Goal: Information Seeking & Learning: Find specific fact

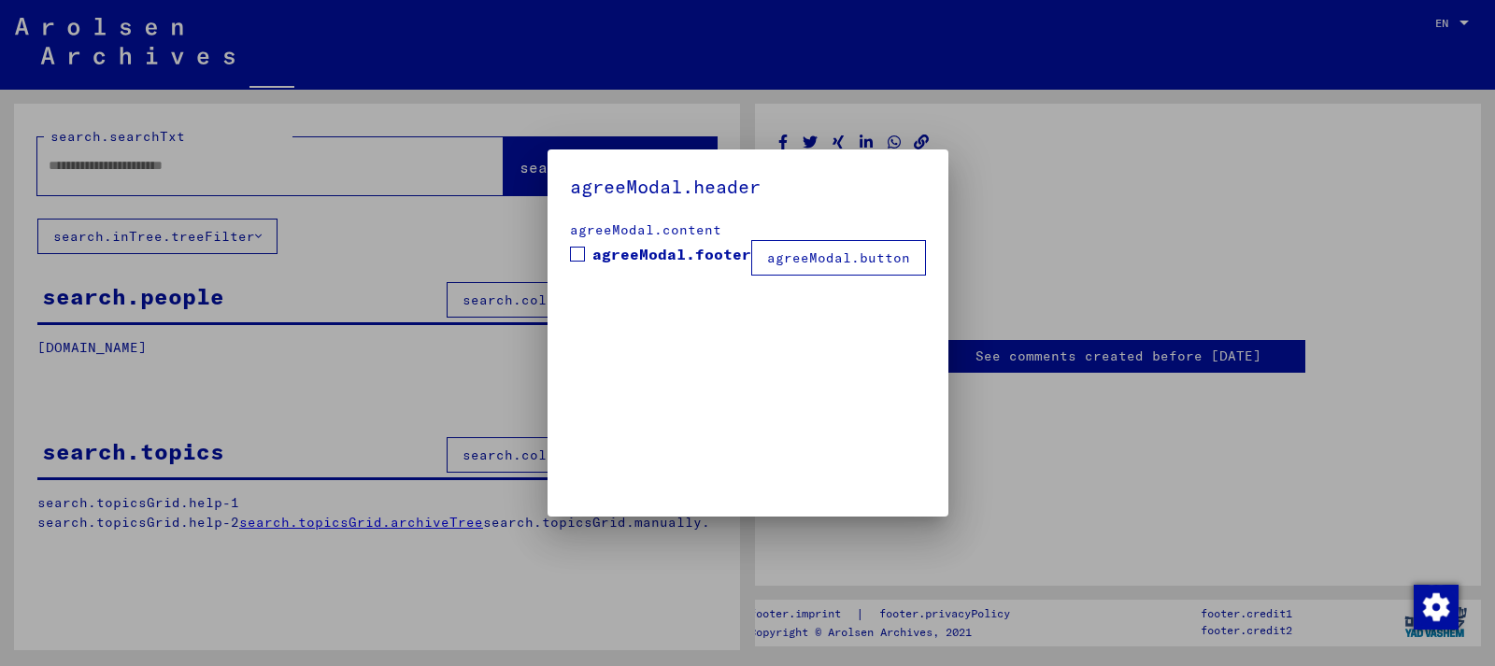
type input "*******"
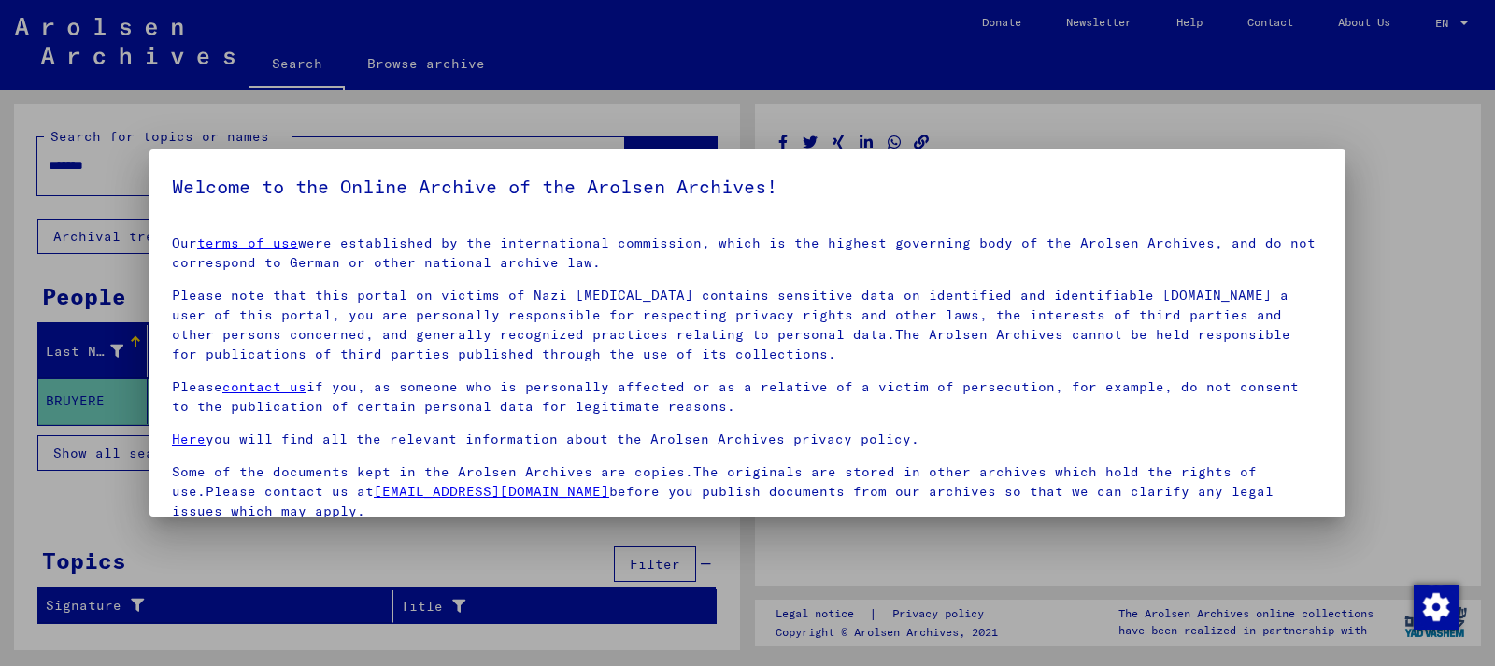
click at [1426, 118] on div at bounding box center [747, 333] width 1495 height 666
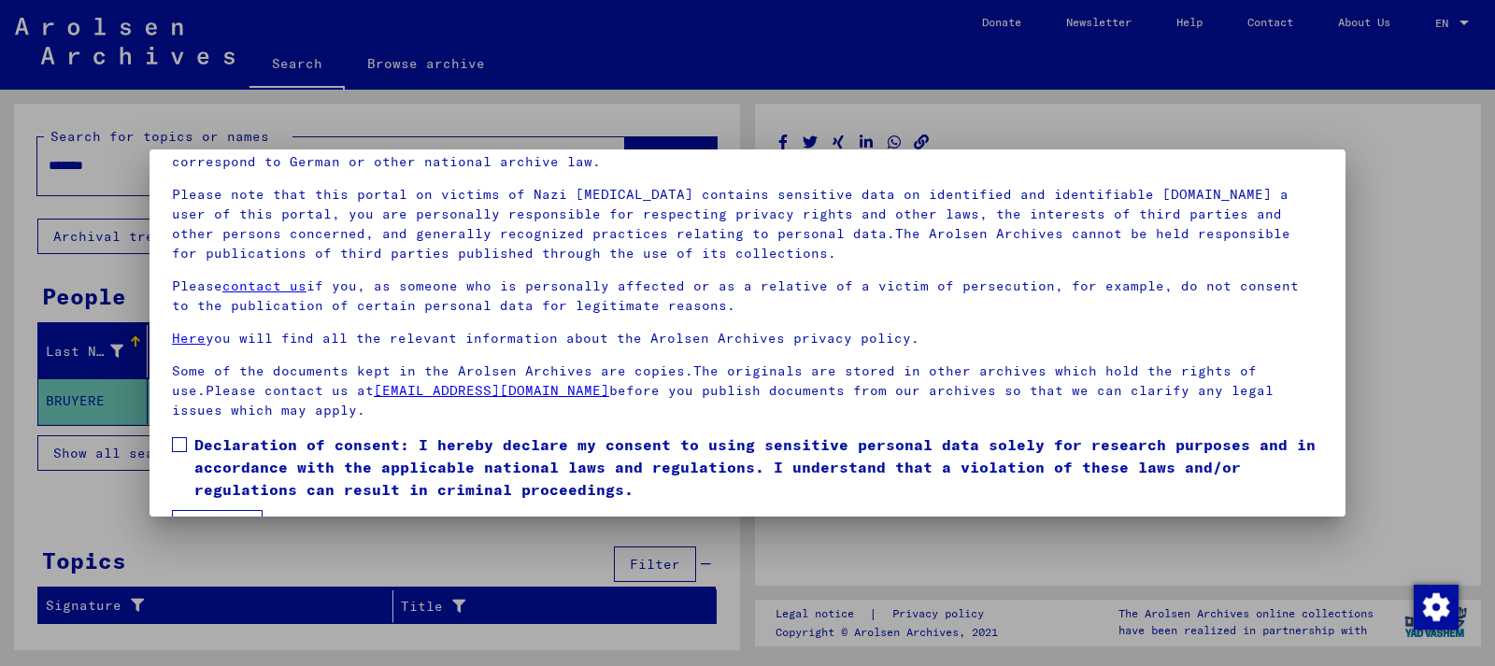
scroll to position [152, 0]
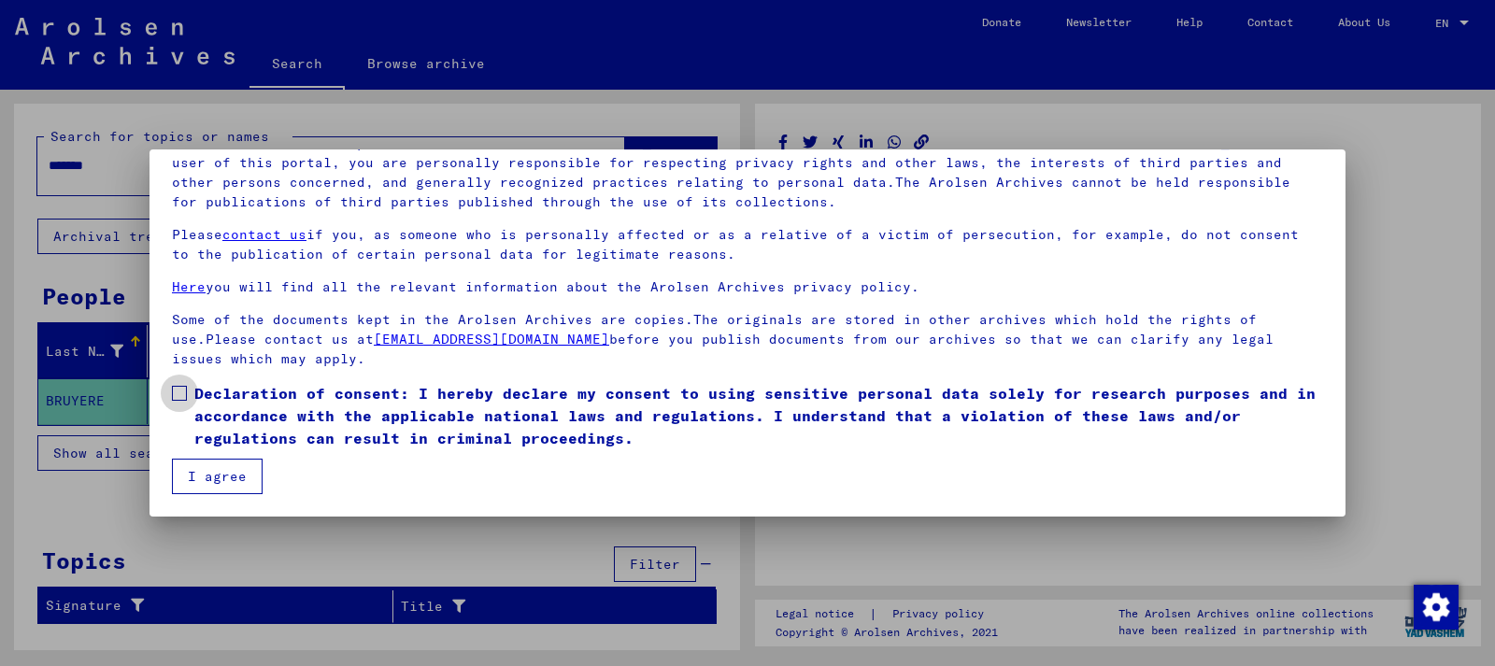
click at [182, 398] on span at bounding box center [179, 393] width 15 height 15
click at [241, 490] on button "I agree" at bounding box center [217, 477] width 91 height 36
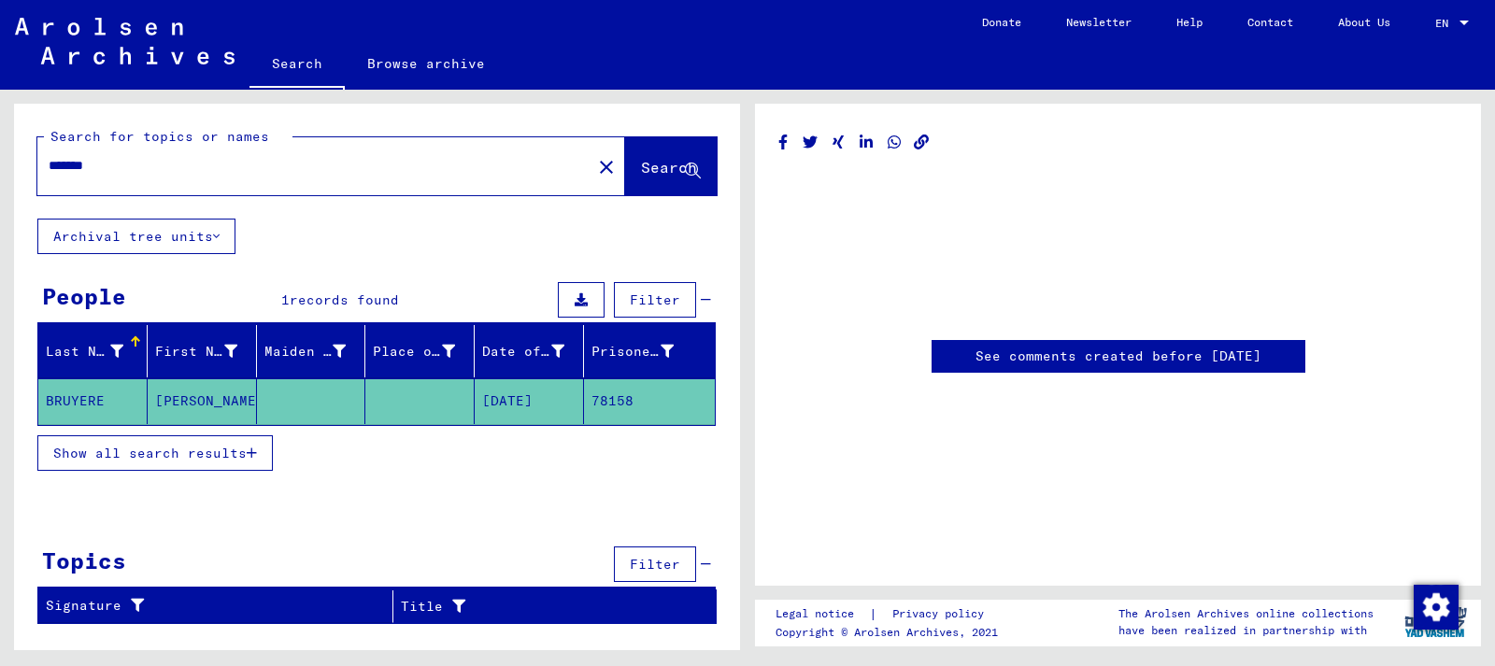
click at [220, 234] on icon at bounding box center [216, 236] width 7 height 13
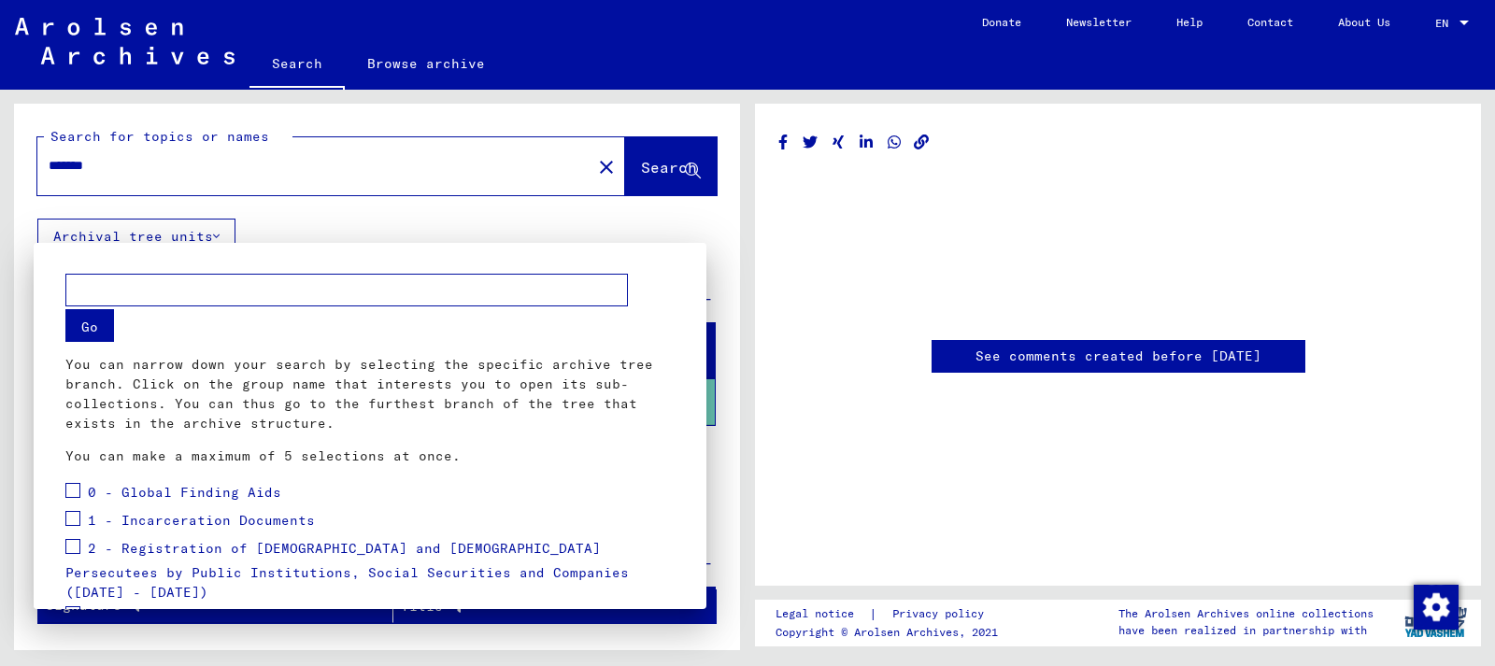
click at [221, 234] on div at bounding box center [747, 333] width 1495 height 666
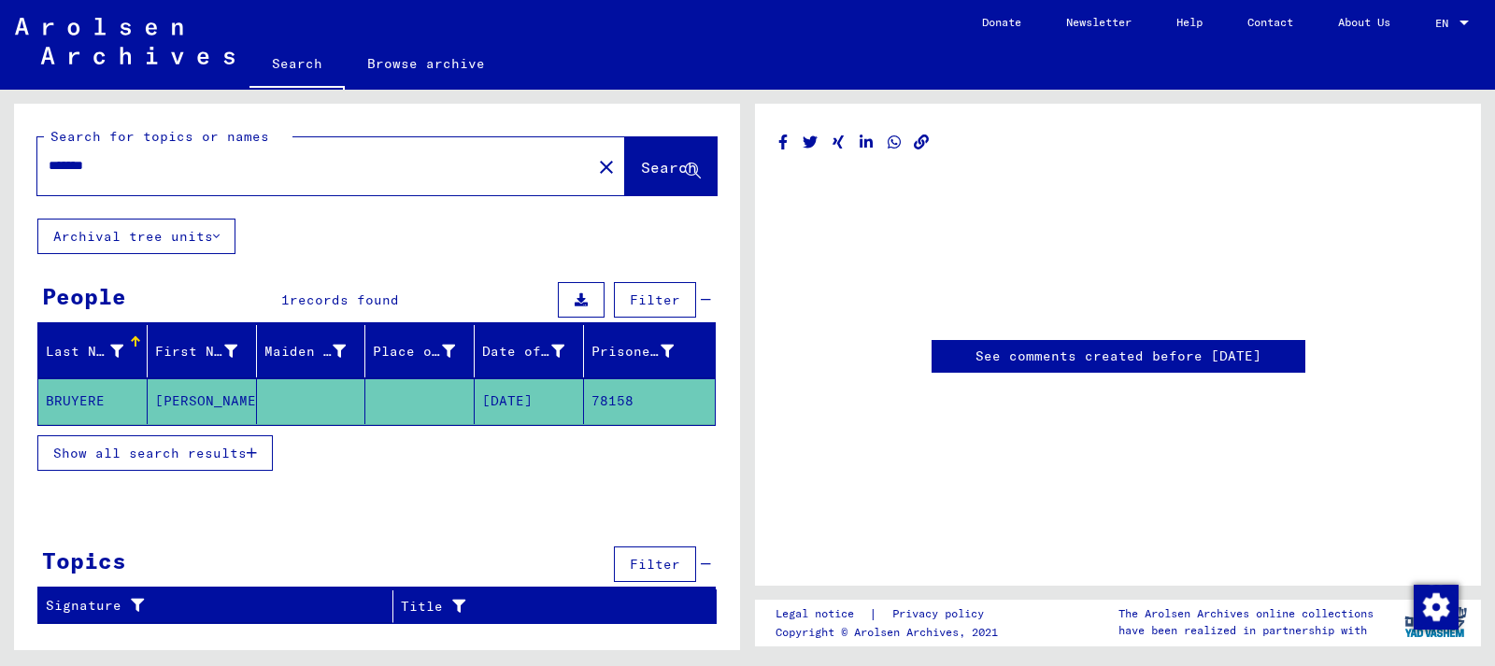
click at [1203, 373] on div "See comments created before [DATE]" at bounding box center [1119, 356] width 374 height 33
click at [252, 452] on icon "button" at bounding box center [252, 453] width 10 height 13
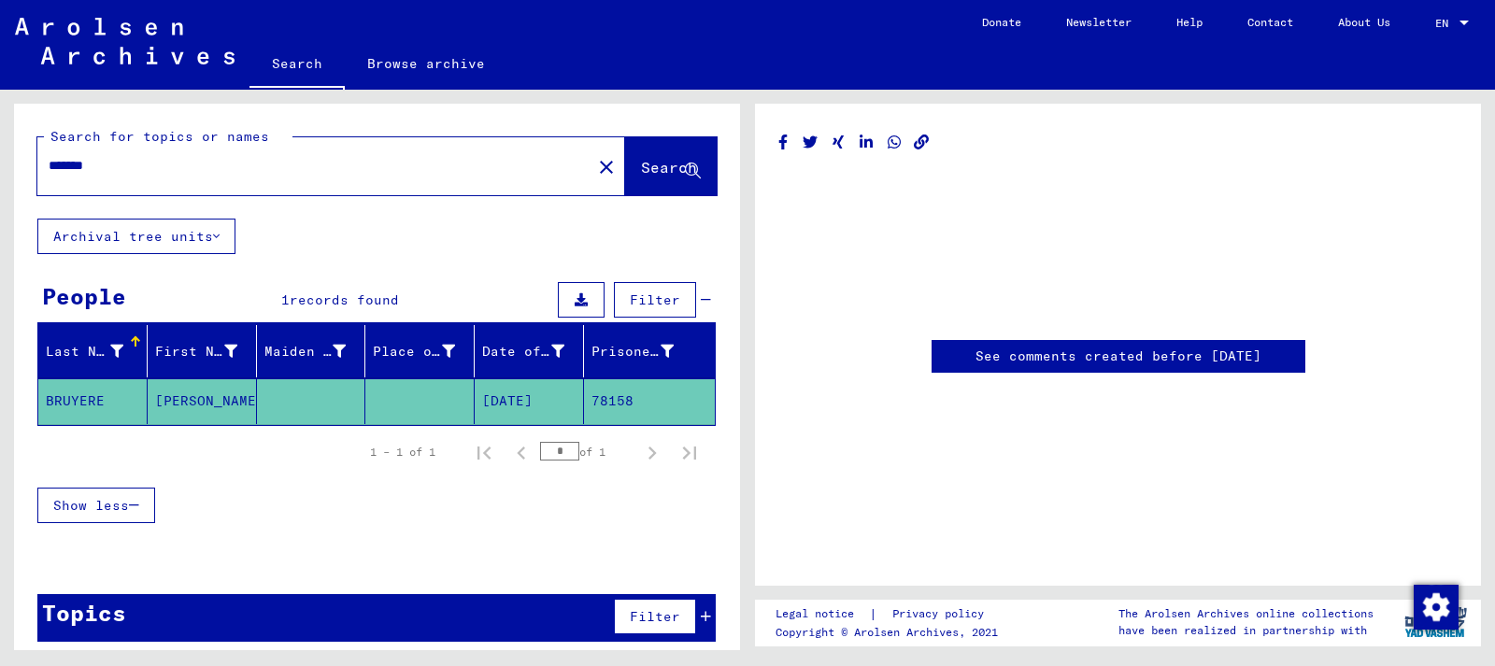
click at [121, 395] on mat-cell "BRUYERE" at bounding box center [92, 402] width 109 height 46
click at [600, 405] on mat-cell "78158" at bounding box center [649, 402] width 131 height 46
click at [491, 392] on mat-cell "[DATE]" at bounding box center [529, 402] width 109 height 46
click at [1033, 358] on link "See comments created before [DATE]" at bounding box center [1119, 357] width 286 height 20
